Goal: Task Accomplishment & Management: Manage account settings

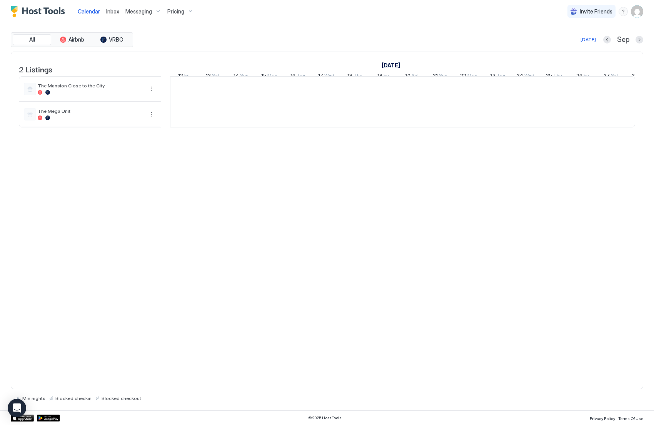
scroll to position [0, 427]
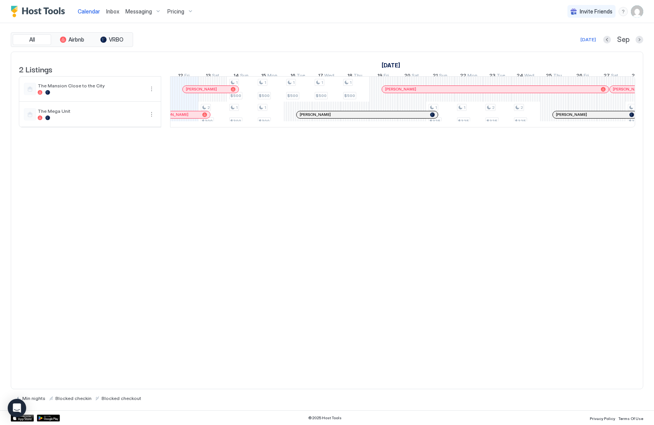
click at [128, 12] on span "Messaging" at bounding box center [138, 11] width 27 height 7
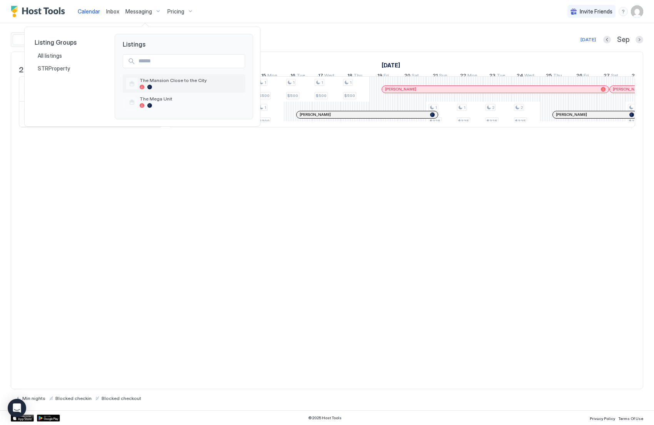
click at [160, 85] on div at bounding box center [191, 87] width 102 height 5
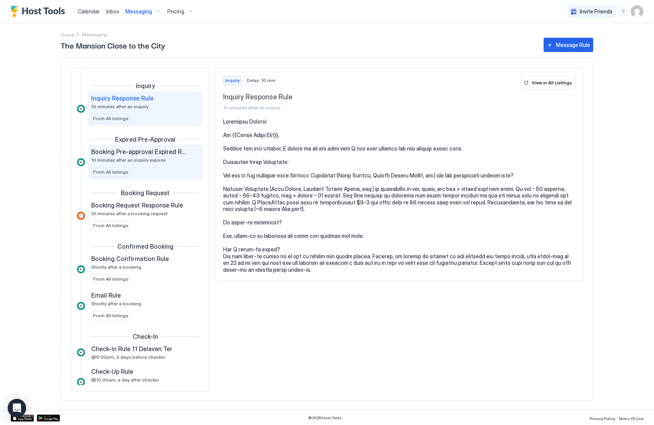
click at [147, 161] on span "10 minutes after an inquiry expires" at bounding box center [128, 160] width 75 height 6
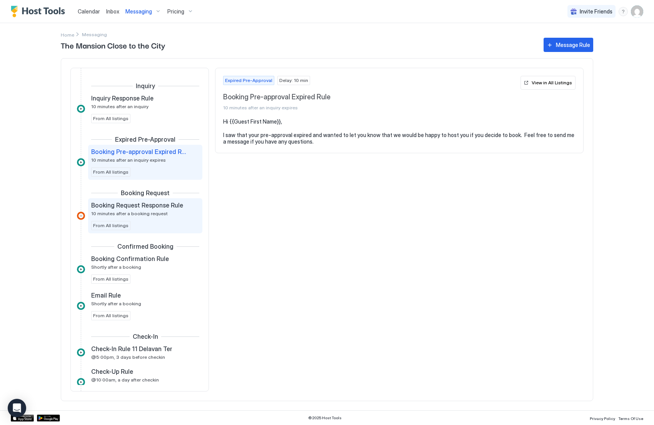
click at [150, 204] on span "Booking Request Response Rule" at bounding box center [137, 205] width 92 height 8
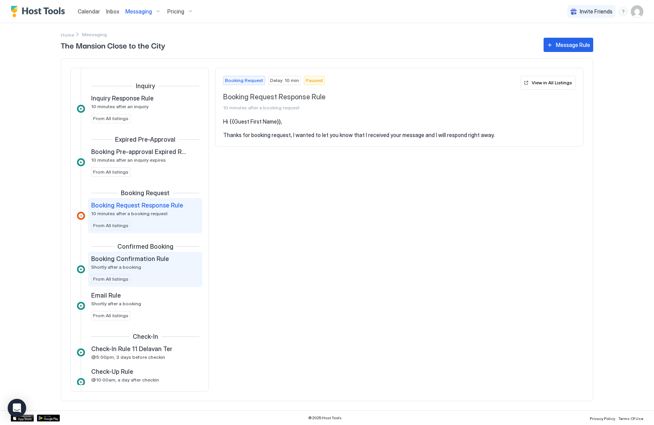
click at [158, 264] on div "Booking Confirmation Rule Shortly after a booking" at bounding box center [139, 262] width 97 height 15
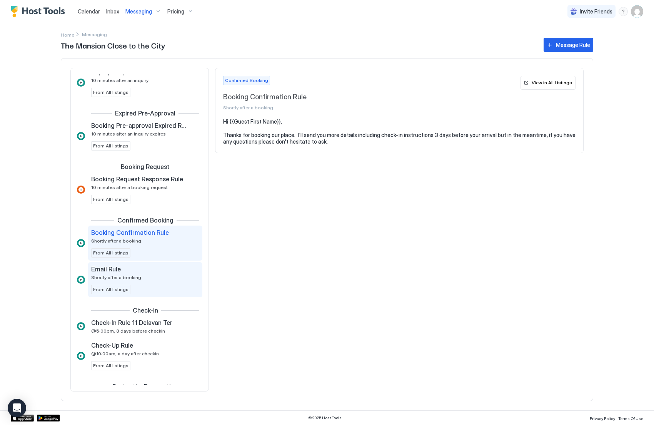
scroll to position [35, 0]
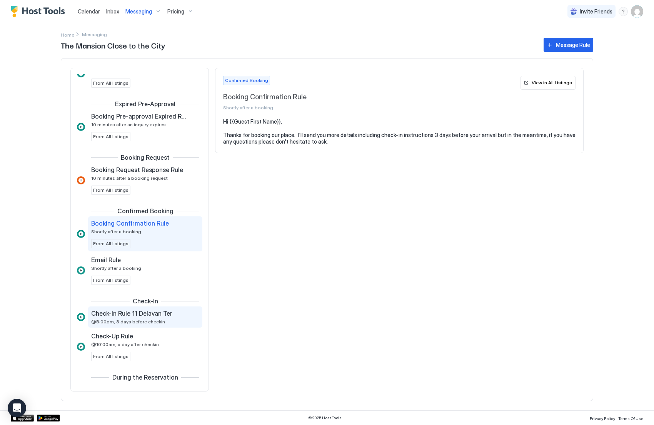
click at [159, 312] on span "Check-In Rule 11 Delavan Ter" at bounding box center [131, 313] width 81 height 8
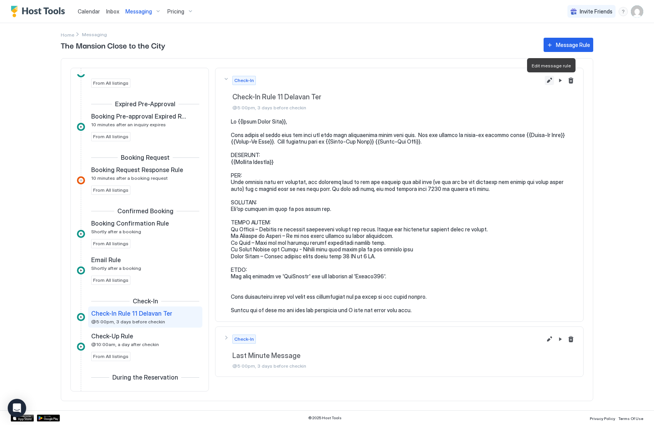
click at [522, 81] on button "Edit message rule" at bounding box center [549, 80] width 9 height 9
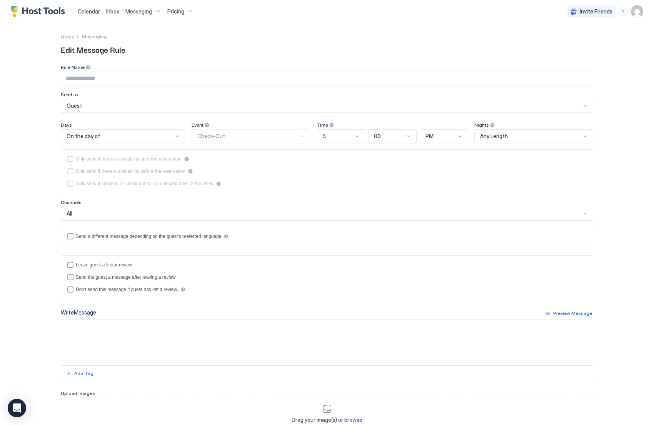
type input "**********"
type textarea "**********"
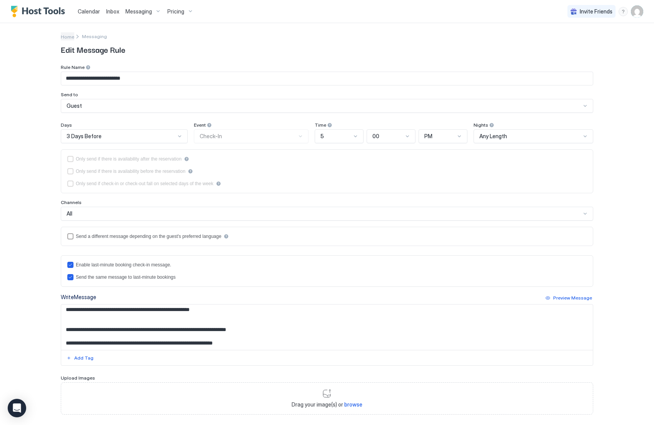
click at [61, 38] on span "Home" at bounding box center [67, 37] width 13 height 6
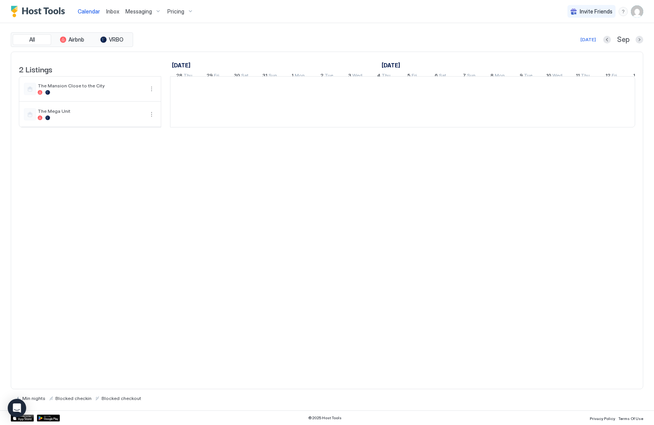
scroll to position [0, 427]
